Goal: Task Accomplishment & Management: Complete application form

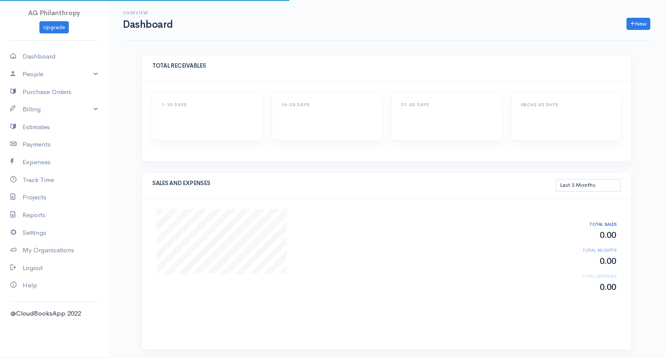
select select "90"
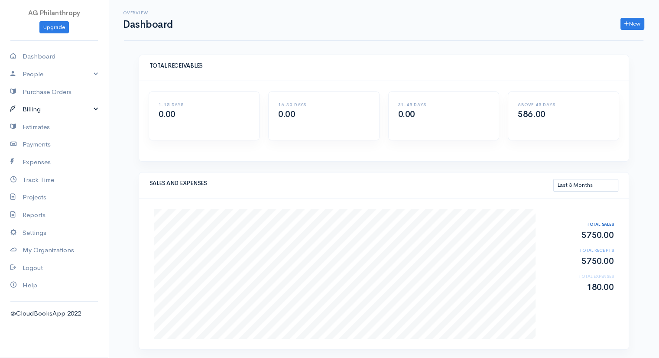
click at [51, 103] on link "Billing" at bounding box center [54, 109] width 108 height 18
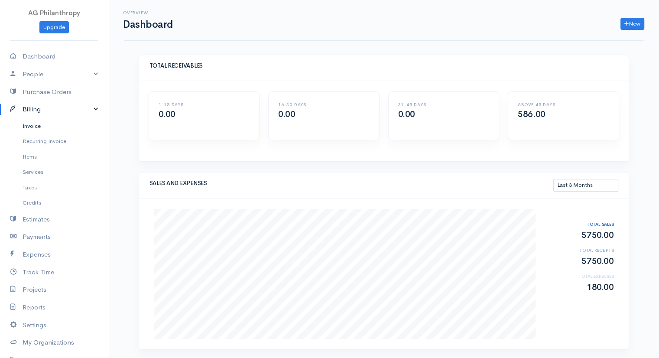
click at [45, 123] on link "Invoice" at bounding box center [54, 126] width 108 height 16
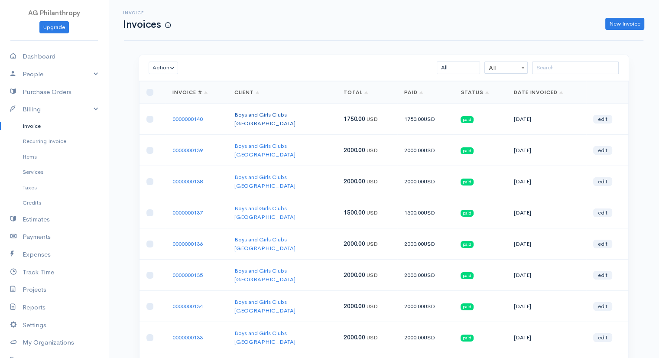
click at [288, 115] on link "Boys and Girls Clubs [GEOGRAPHIC_DATA]" at bounding box center [264, 119] width 61 height 16
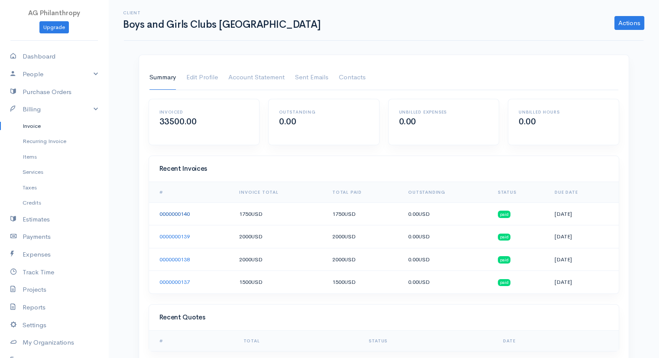
click at [164, 211] on link "0000000140" at bounding box center [174, 213] width 30 height 7
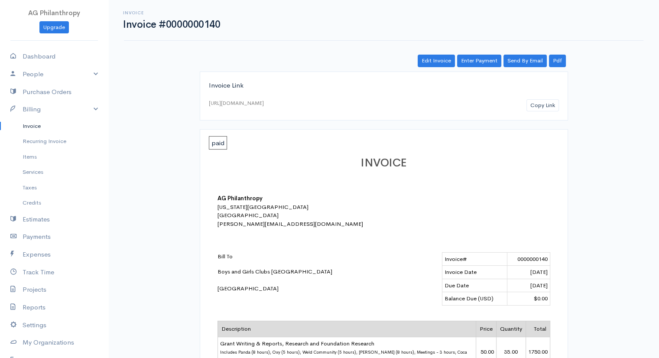
click at [43, 124] on link "Invoice" at bounding box center [54, 126] width 108 height 16
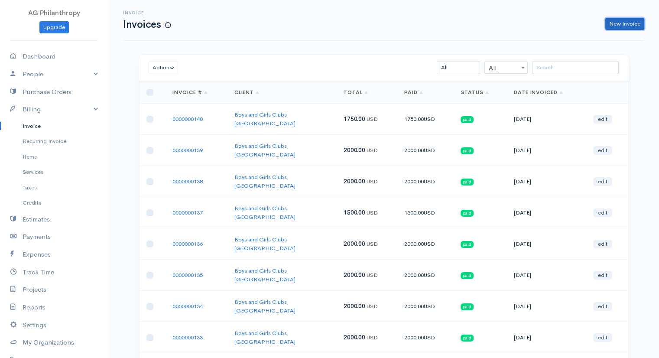
click at [636, 30] on link "New Invoice" at bounding box center [624, 24] width 39 height 13
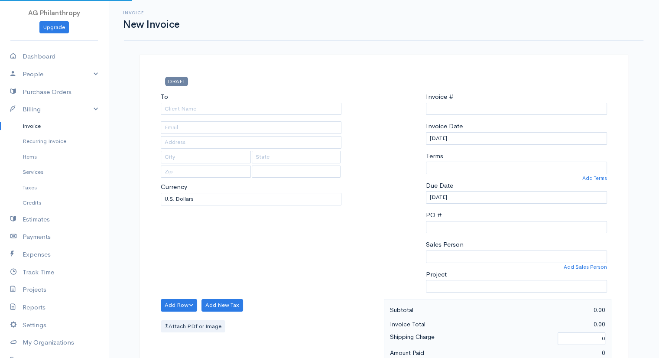
select select "[GEOGRAPHIC_DATA]"
type input "0000000141"
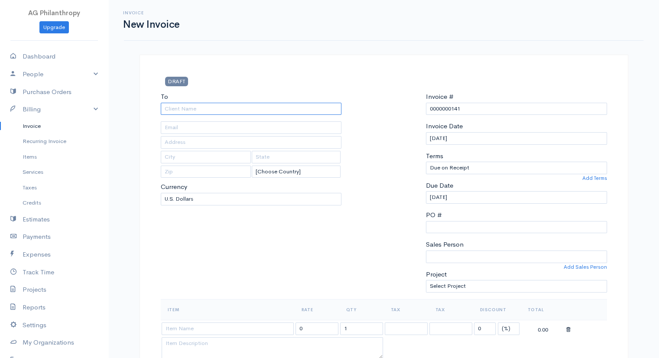
click at [217, 111] on input "To" at bounding box center [251, 109] width 181 height 13
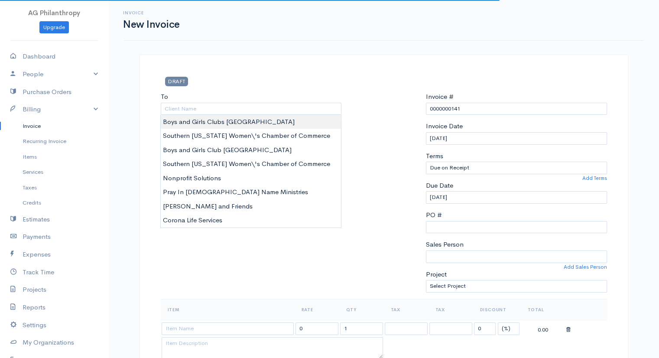
type input "Boys and Girls Clubs [GEOGRAPHIC_DATA]"
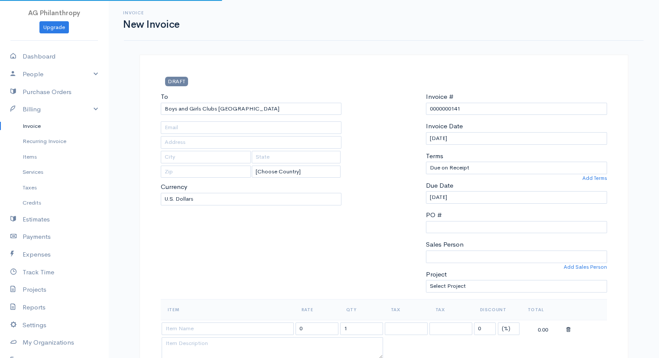
type input "[EMAIL_ADDRESS][DOMAIN_NAME]"
click at [222, 110] on input "Boys and Girls Clubs [GEOGRAPHIC_DATA]" at bounding box center [251, 109] width 181 height 13
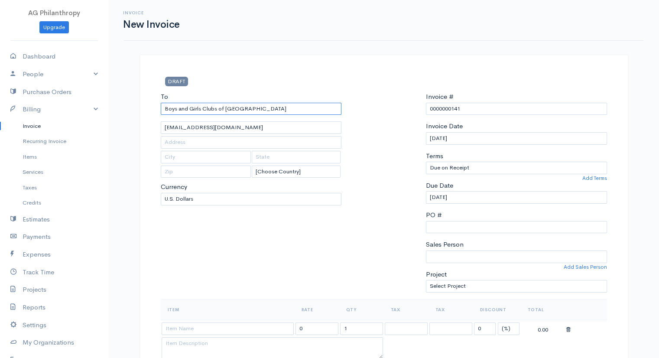
type input "Boys and Girls Clubs of [GEOGRAPHIC_DATA]"
click at [324, 260] on div "To Boys and Girls Clubs of [GEOGRAPHIC_DATA] [EMAIL_ADDRESS][DOMAIN_NAME] [Choo…" at bounding box center [251, 195] width 190 height 207
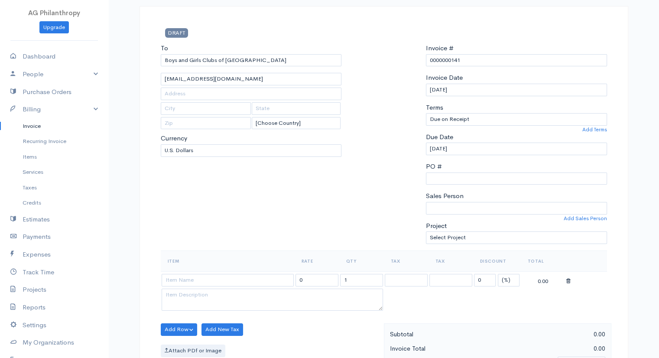
scroll to position [49, 0]
click at [227, 289] on textarea at bounding box center [272, 299] width 221 height 23
click at [216, 277] on input at bounding box center [228, 280] width 132 height 13
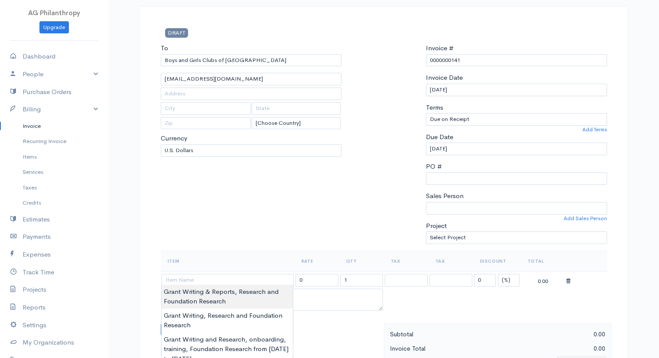
click at [239, 289] on body "AG Philanthropy Upgrade Dashboard People Clients Vendors Staff Users Purchase O…" at bounding box center [329, 331] width 659 height 760
type input "Grant Writing & Reports, Research and Foundation Research"
type input "50.00"
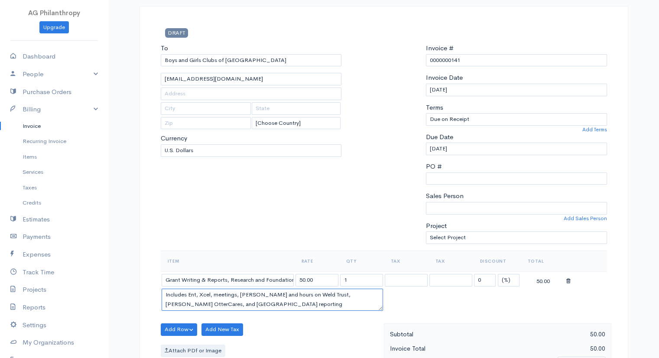
click at [287, 301] on textarea "Includes Ent, Xcel, meetings, [PERSON_NAME] and hours on Weld Trust, [PERSON_NA…" at bounding box center [272, 299] width 221 height 23
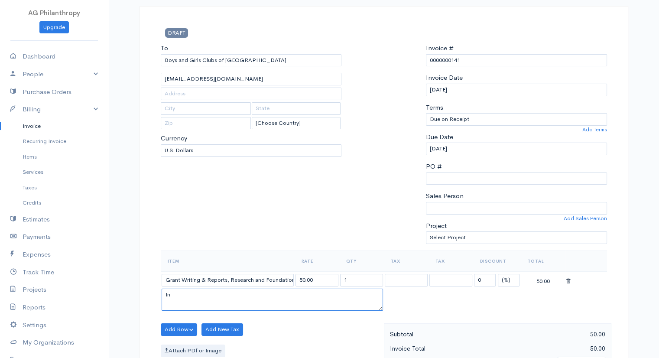
type textarea "I"
click at [242, 305] on textarea "Ottercares - 8 hours Panda - 8 hours Weld Community Report -5 hours [PERSON_NAM…" at bounding box center [272, 299] width 221 height 23
type textarea "Ottercares - 8 hours Panda - 8 hours Weld Community Report -5 hours [PERSON_NAM…"
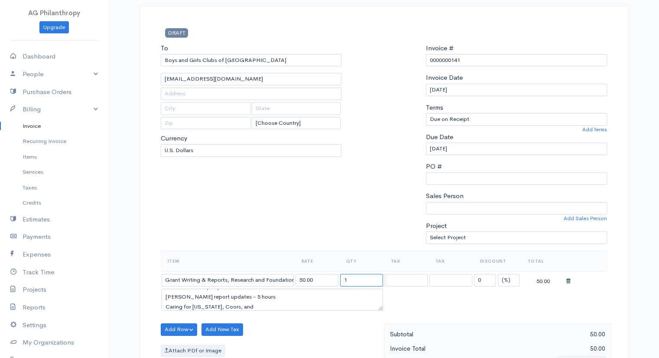
click at [357, 283] on input "1" at bounding box center [361, 280] width 43 height 13
type input "40"
click at [269, 299] on textarea "Ottercares - 8 hours Panda - 8 hours Weld Community Report -5 hours [PERSON_NAM…" at bounding box center [272, 299] width 221 height 23
click at [393, 275] on select at bounding box center [406, 280] width 43 height 13
click at [320, 298] on textarea "Ottercares - 8 hours Panda - 8 hours Weld Community Report -5 hours [PERSON_NAM…" at bounding box center [272, 299] width 221 height 23
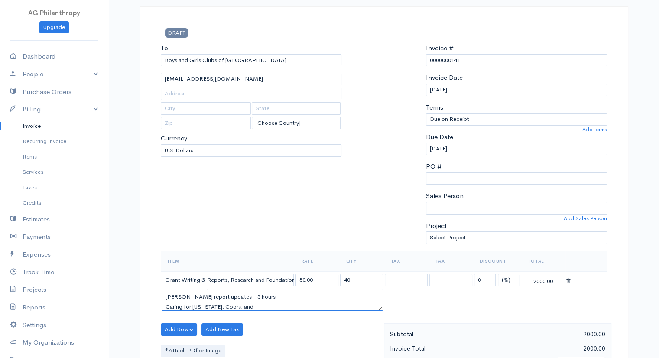
click at [255, 304] on textarea "Ottercares - 8 hours Panda - 8 hours Weld Community Report -5 hours [PERSON_NAM…" at bounding box center [272, 299] width 221 height 23
click at [218, 297] on textarea "Ottercares - 8 hours Panda - 8 hours Weld Community Report -5 hours [PERSON_NAM…" at bounding box center [272, 299] width 221 height 23
click at [213, 301] on textarea "Ottercares - 8 hours Panda - 8 hours Weld Community Report -5 hours [PERSON_NAM…" at bounding box center [272, 299] width 221 height 23
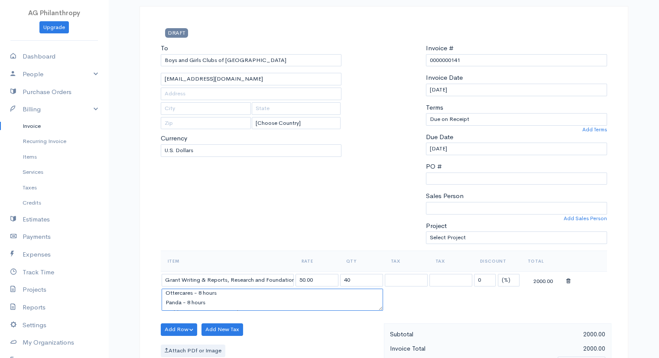
scroll to position [7, 0]
drag, startPoint x: 180, startPoint y: 295, endPoint x: 160, endPoint y: 297, distance: 20.0
click at [161, 297] on td "Ottercares - 8 hours Panda - 8 hours Weld Community Report -5 hours [PERSON_NAM…" at bounding box center [272, 300] width 223 height 25
click at [234, 289] on textarea "Ottercares - 8 hours Weld Community grant - 8 hours Weld Community Report -5 ho…" at bounding box center [272, 299] width 221 height 23
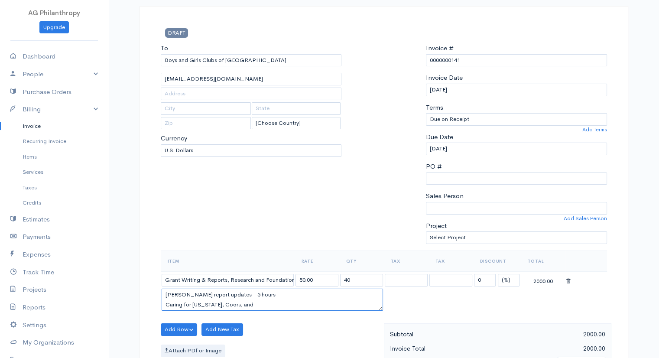
click at [272, 301] on textarea "Ottercares - 8 hours Weld Community grant - 8 hours Weld Community Report -5 ho…" at bounding box center [272, 299] width 221 height 23
type textarea "Ottercares - 8 hours Weld Community grant - 8 hours Weld Community Report -5 ho…"
click at [314, 214] on div "To Boys and Girls Clubs of [GEOGRAPHIC_DATA] [EMAIL_ADDRESS][DOMAIN_NAME] [Choo…" at bounding box center [251, 146] width 190 height 207
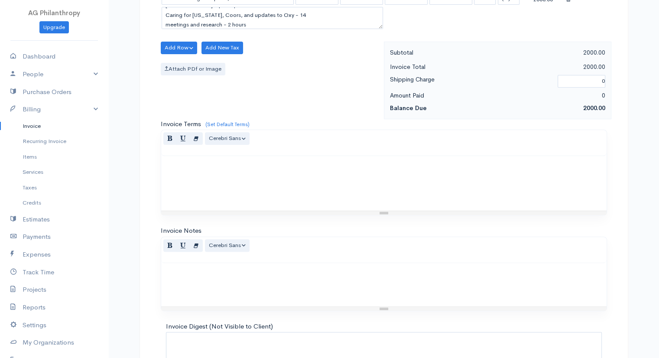
scroll to position [399, 0]
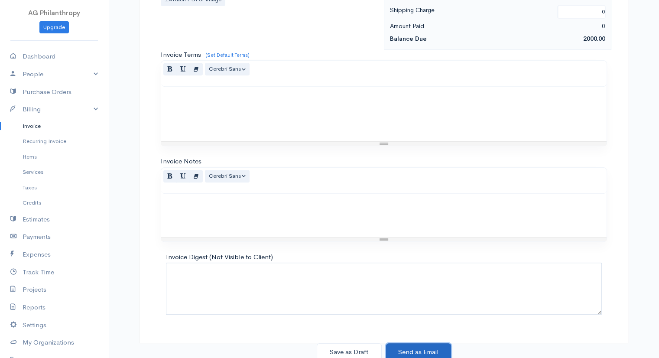
click at [420, 348] on button "Send as Email" at bounding box center [418, 352] width 65 height 18
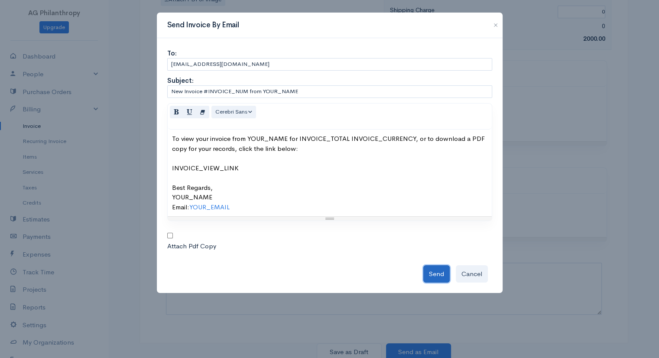
click at [430, 274] on button "Send" at bounding box center [436, 274] width 26 height 18
click at [172, 234] on input "checkbox" at bounding box center [170, 236] width 6 height 6
checkbox input "true"
click at [435, 275] on div "Send Cancel" at bounding box center [329, 272] width 325 height 22
click at [277, 170] on div "To view your invoice from YOUR_NAME for INVOICE_TOTAL INVOICE_CURRENCY, or to d…" at bounding box center [329, 173] width 315 height 78
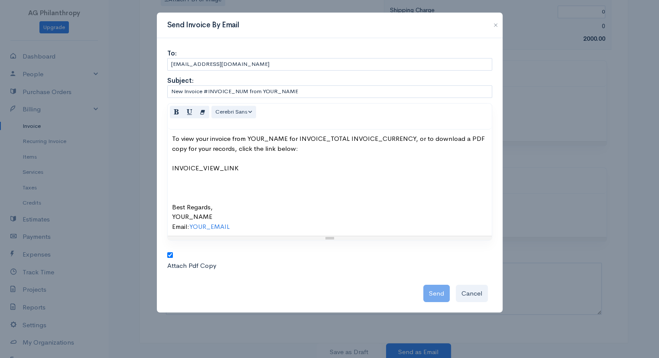
click at [437, 299] on div "Send Cancel" at bounding box center [329, 291] width 325 height 22
click at [248, 148] on div "To view your invoice from YOUR_NAME for INVOICE_TOTAL INVOICE_CURRENCY, or to d…" at bounding box center [329, 182] width 315 height 97
click at [431, 291] on div "Send Cancel" at bounding box center [329, 291] width 325 height 22
click at [479, 285] on button "Cancel" at bounding box center [472, 294] width 32 height 18
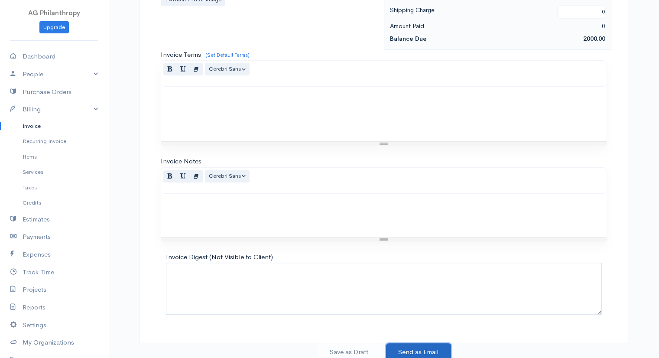
click at [428, 350] on button "Send as Email" at bounding box center [418, 352] width 65 height 18
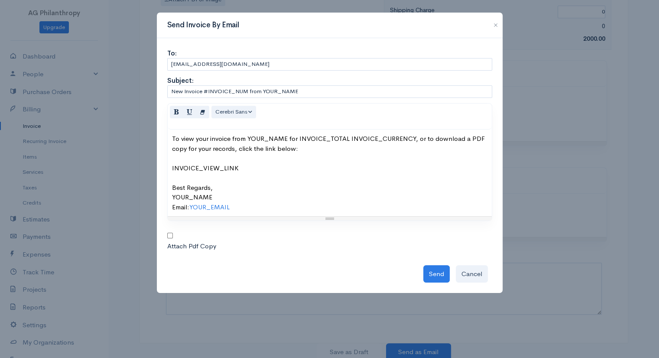
click at [166, 233] on div "To: [EMAIL_ADDRESS][DOMAIN_NAME] Subject: New Invoice #INVOICE_NUM from YOUR_NA…" at bounding box center [330, 165] width 346 height 255
click at [168, 234] on input "checkbox" at bounding box center [170, 236] width 6 height 6
checkbox input "true"
drag, startPoint x: 447, startPoint y: 283, endPoint x: 443, endPoint y: 276, distance: 7.8
click at [443, 276] on div "To: [EMAIL_ADDRESS][DOMAIN_NAME] Subject: New Invoice #INVOICE_NUM from YOUR_NA…" at bounding box center [330, 165] width 346 height 255
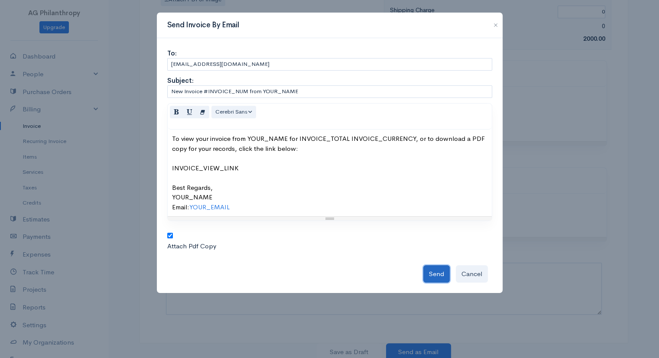
click at [443, 276] on button "Send" at bounding box center [436, 274] width 26 height 18
click at [478, 274] on button "Cancel" at bounding box center [472, 274] width 32 height 18
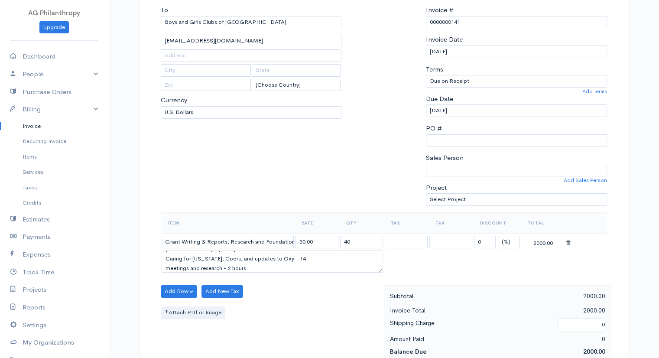
scroll to position [0, 0]
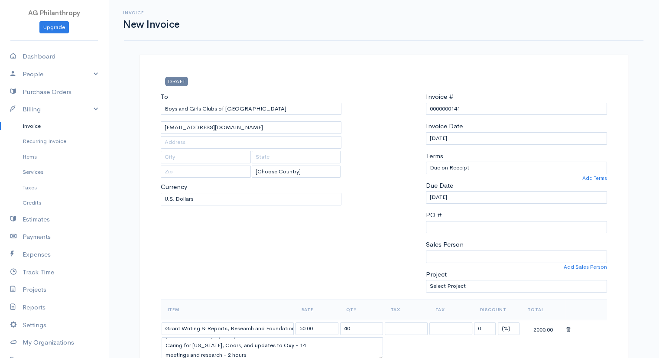
click at [402, 240] on div at bounding box center [384, 195] width 76 height 207
click at [435, 113] on input "0000000141" at bounding box center [516, 109] width 181 height 13
click at [42, 121] on link "Invoice" at bounding box center [54, 126] width 108 height 16
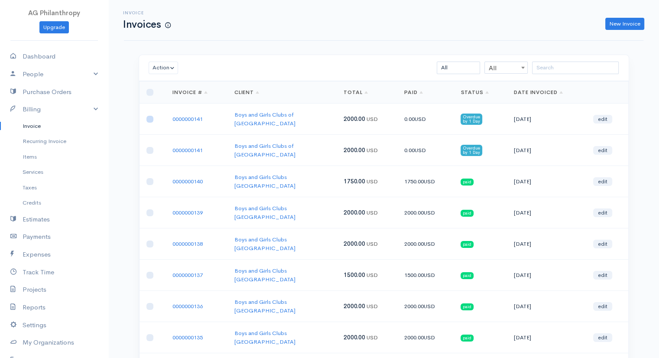
click at [150, 116] on input "checkbox" at bounding box center [149, 119] width 7 height 7
checkbox input "true"
click at [179, 116] on link "0000000141" at bounding box center [187, 118] width 30 height 7
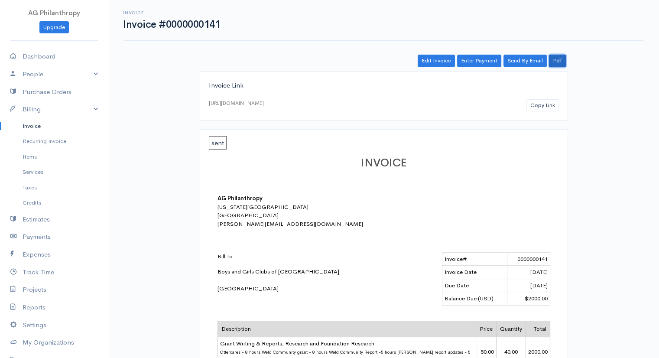
click at [560, 59] on link "Pdf" at bounding box center [557, 61] width 17 height 13
